Goal: Task Accomplishment & Management: Manage account settings

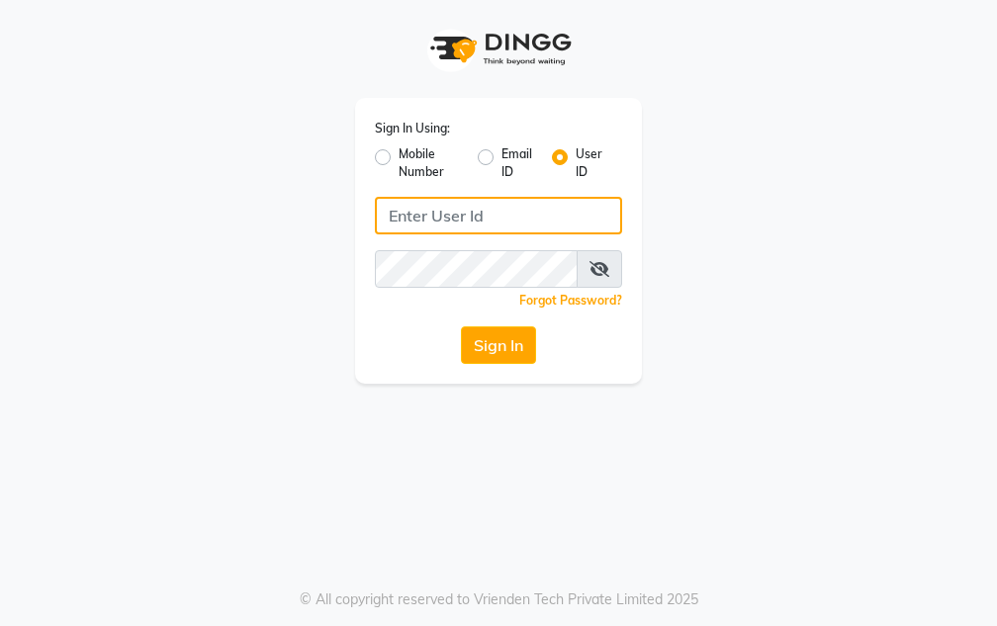
click at [546, 220] on input "Username" at bounding box center [498, 216] width 247 height 38
type input "fssalon"
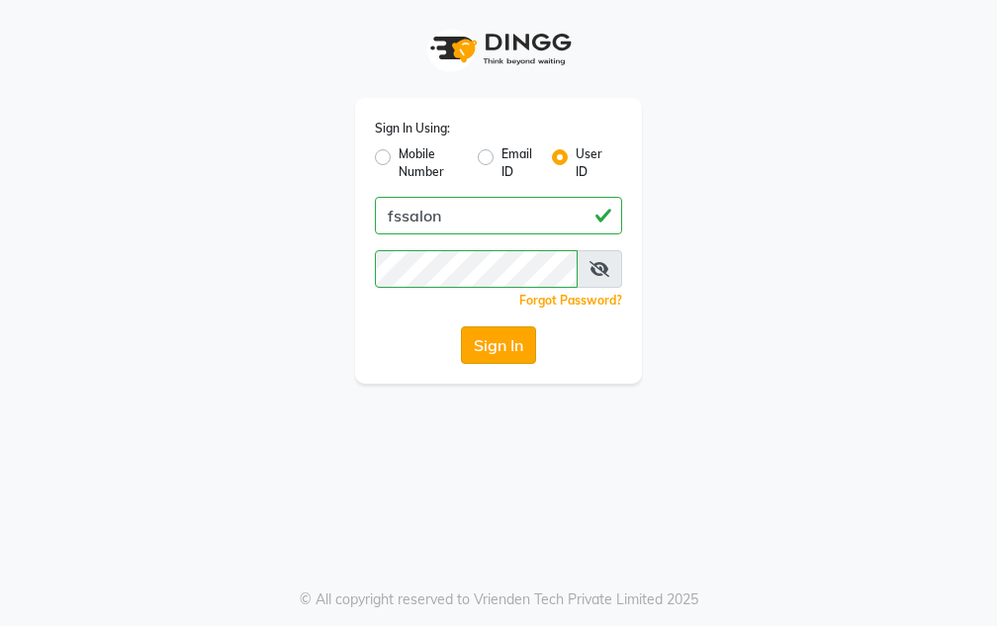
click at [482, 342] on button "Sign In" at bounding box center [498, 345] width 75 height 38
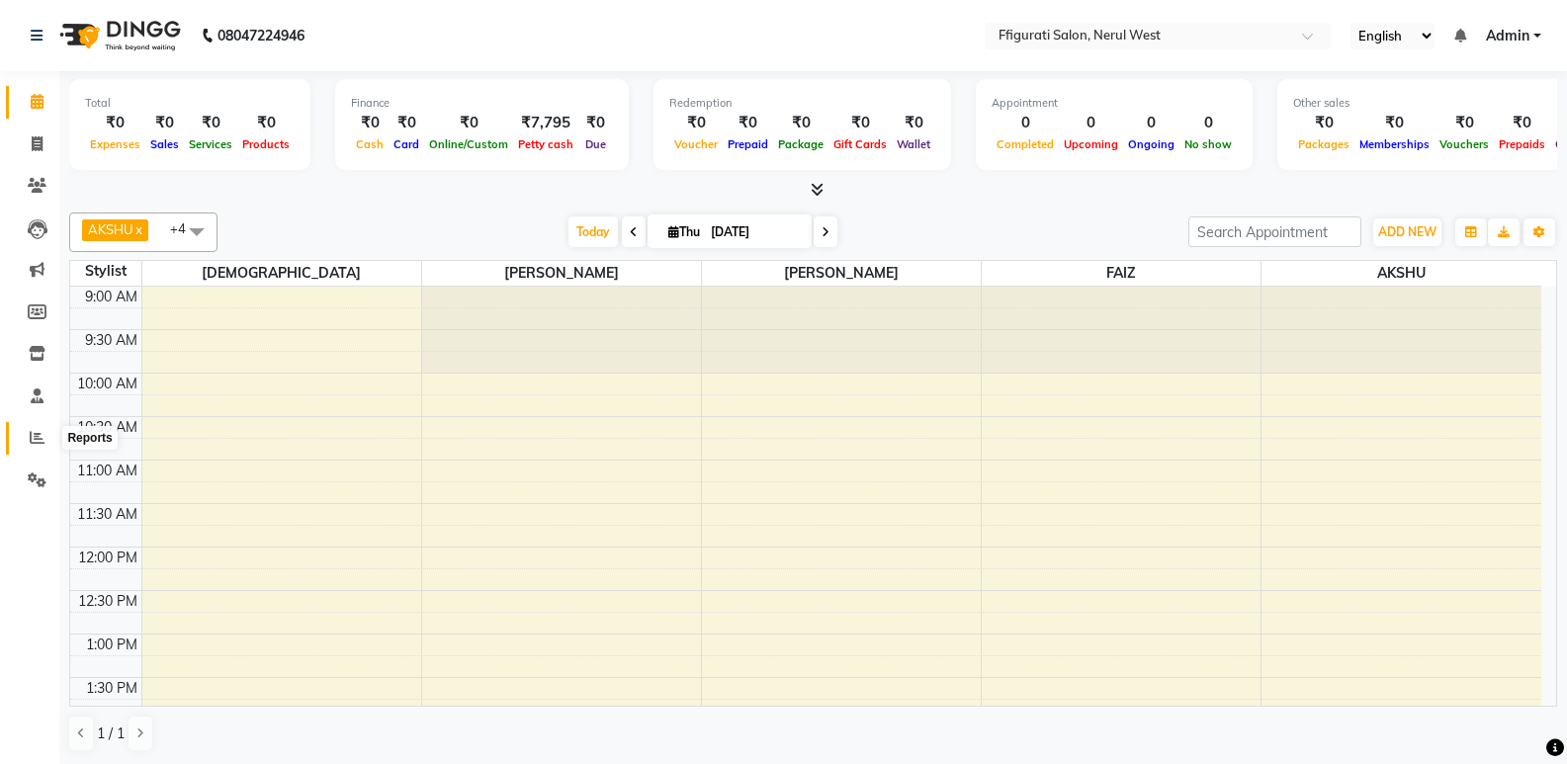
click at [39, 440] on icon at bounding box center [37, 437] width 15 height 15
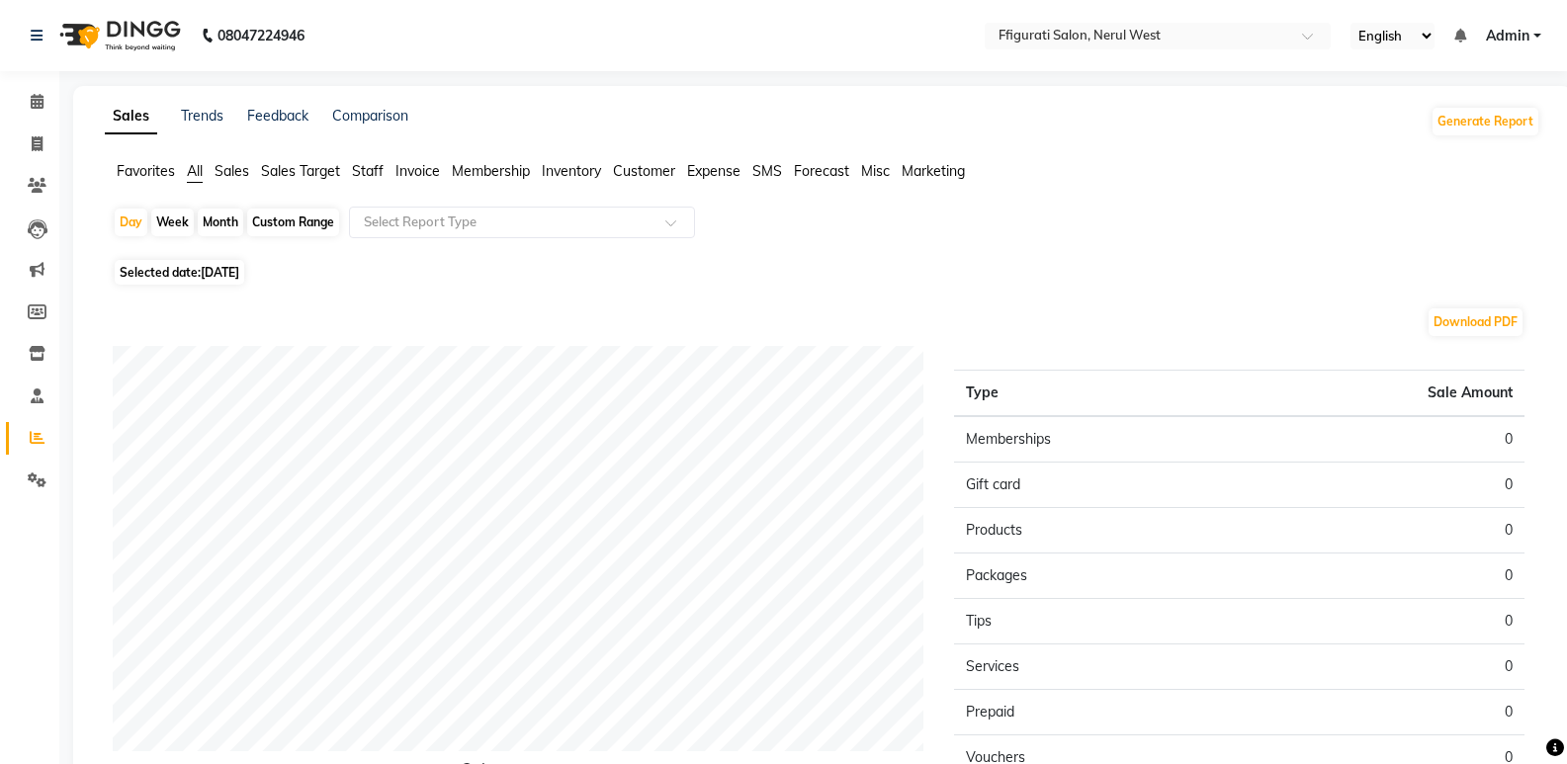
click at [211, 222] on div "Month" at bounding box center [220, 223] width 45 height 28
select select "9"
select select "2025"
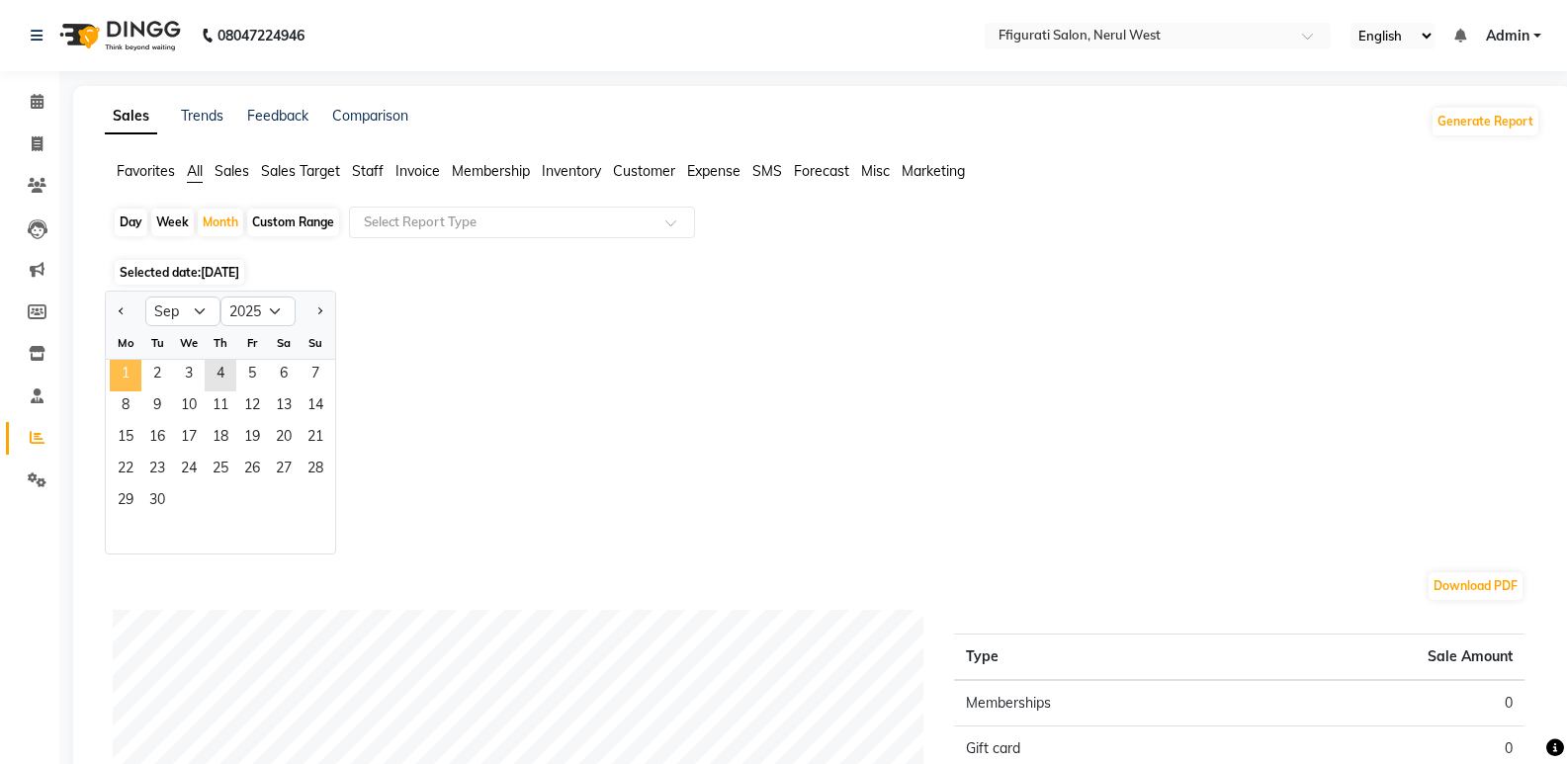
click at [129, 370] on span "1" at bounding box center [126, 376] width 32 height 32
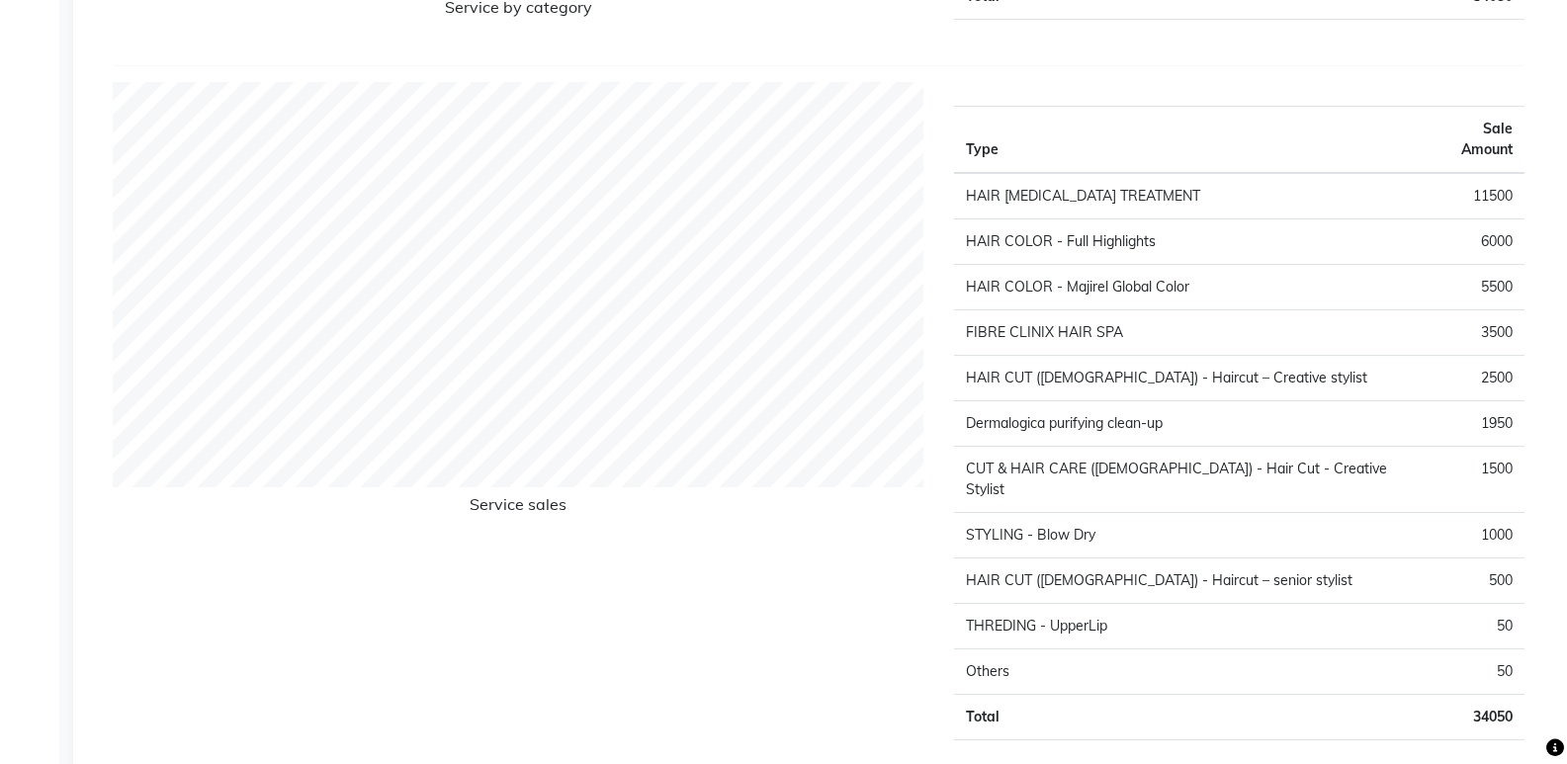
scroll to position [2377, 0]
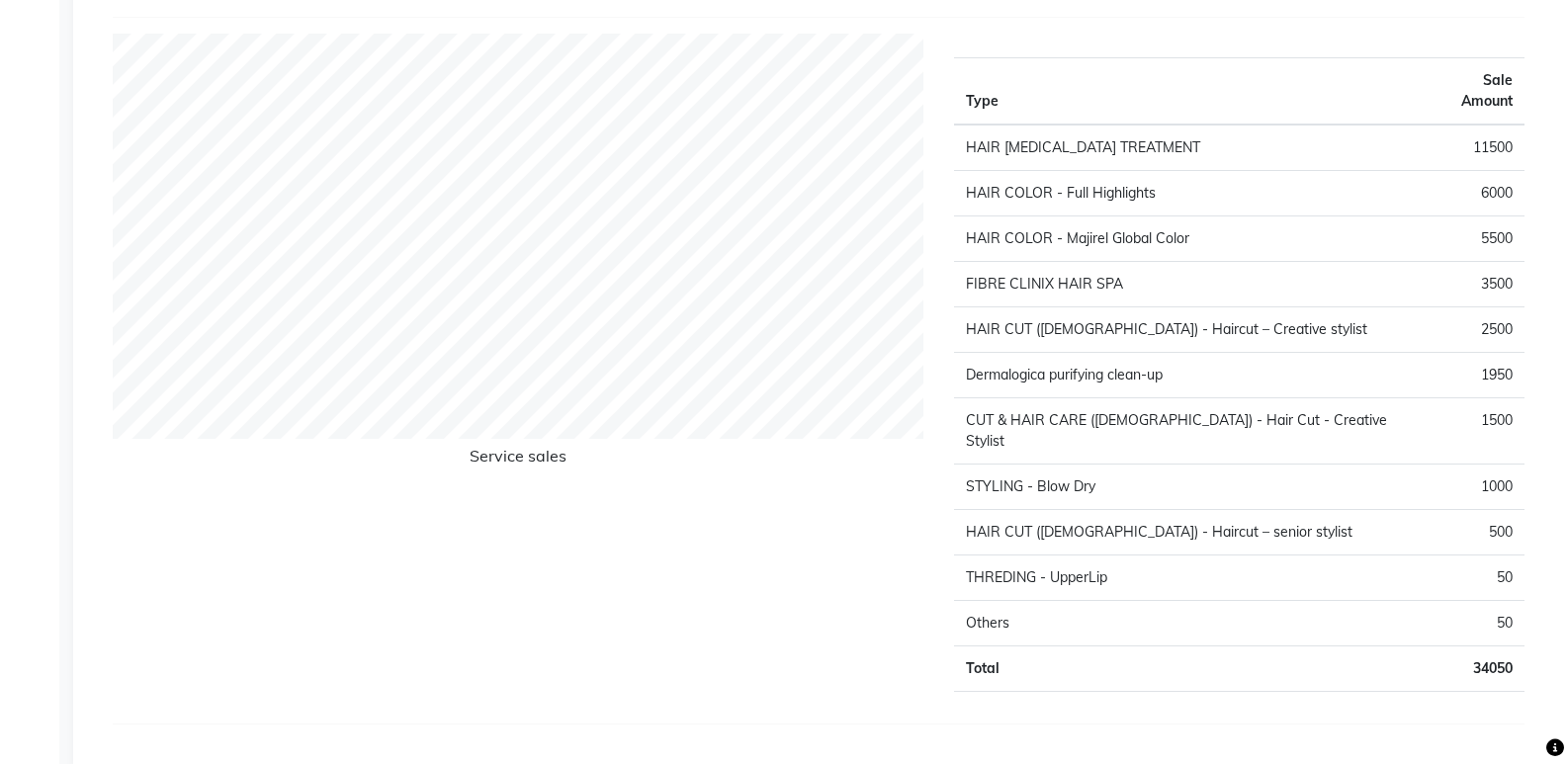
click at [780, 621] on div "Service sales" at bounding box center [518, 371] width 841 height 674
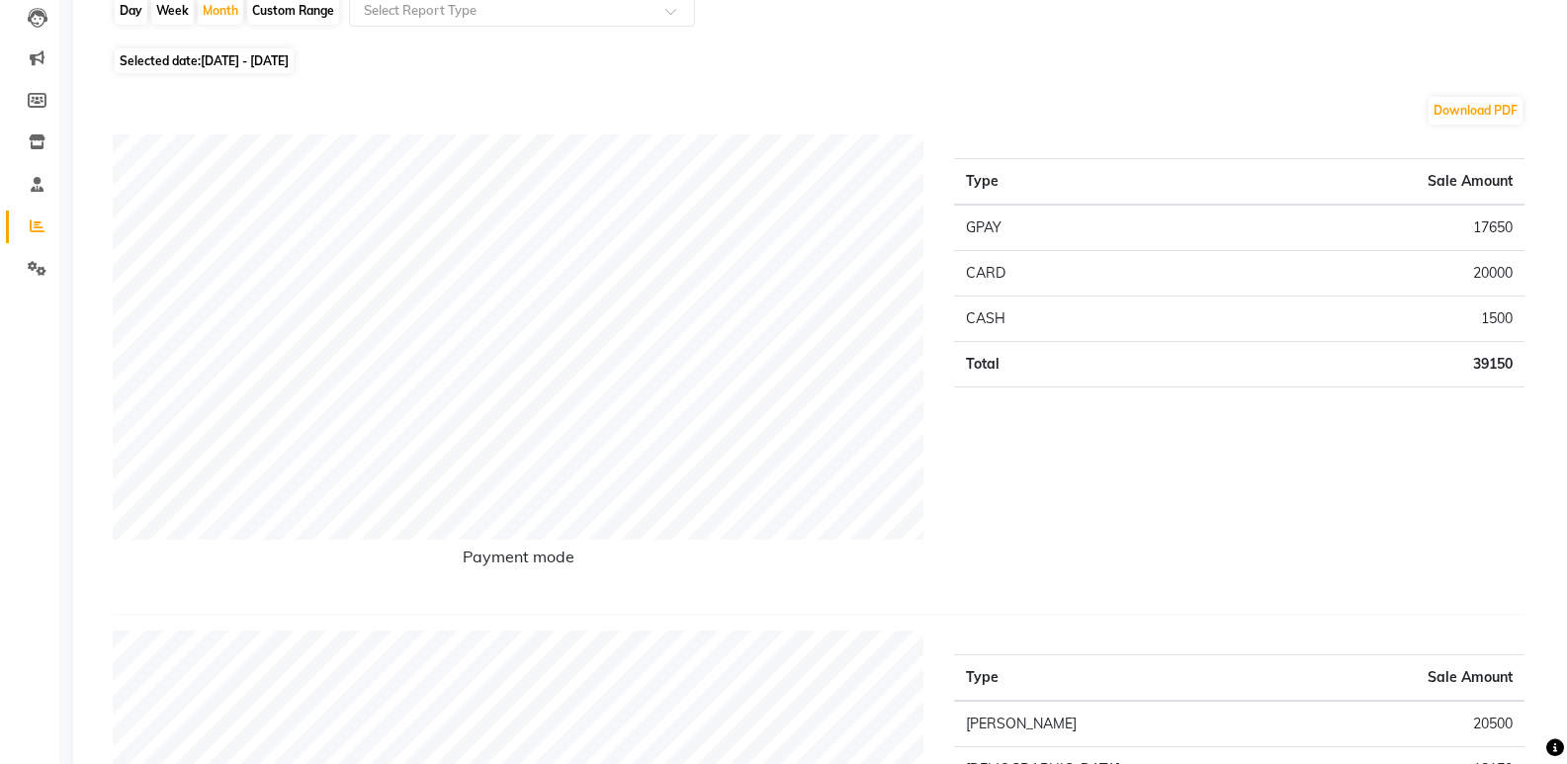
scroll to position [0, 0]
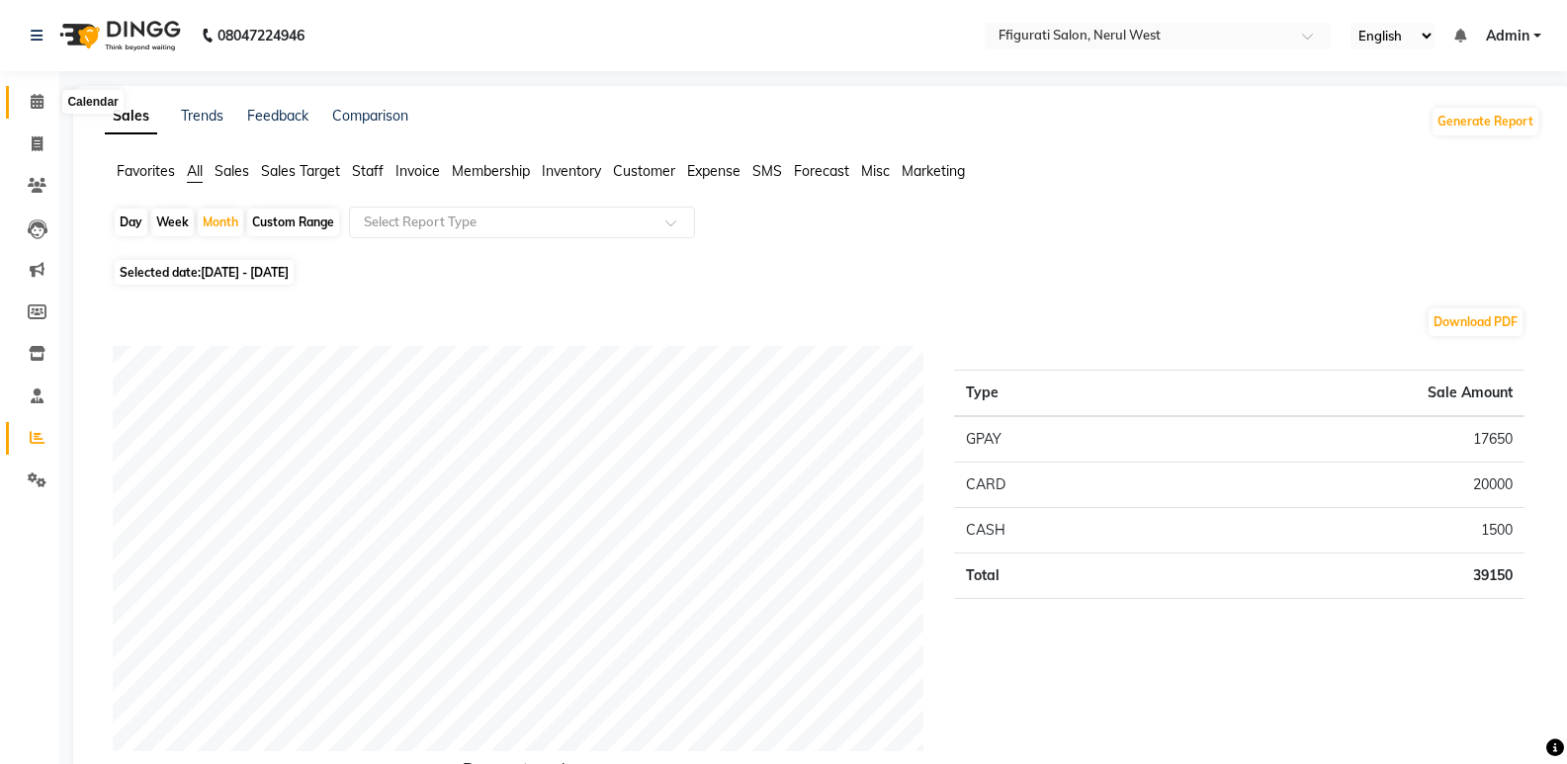
click at [40, 100] on icon at bounding box center [37, 101] width 13 height 15
